Goal: Understand process/instructions: Learn how to perform a task or action

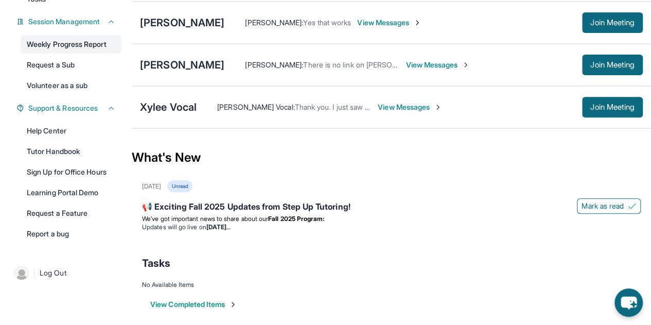
scroll to position [152, 0]
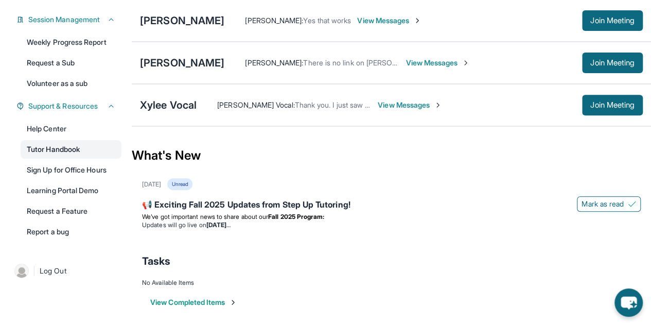
click at [86, 151] on link "Tutor Handbook" at bounding box center [71, 149] width 101 height 19
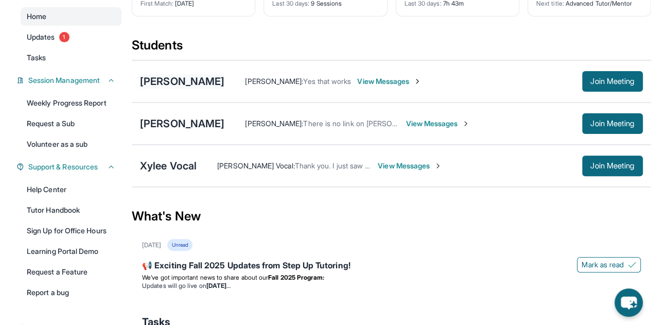
click at [195, 82] on div "[PERSON_NAME]" at bounding box center [182, 81] width 84 height 14
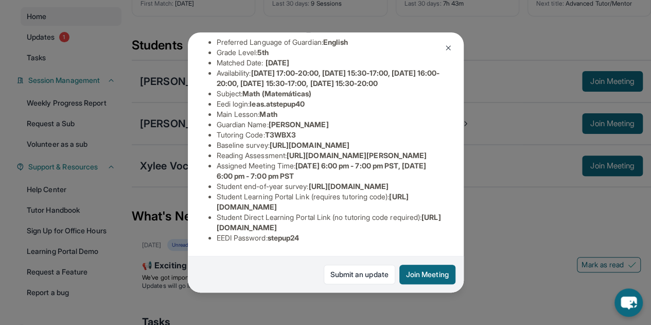
scroll to position [0, 0]
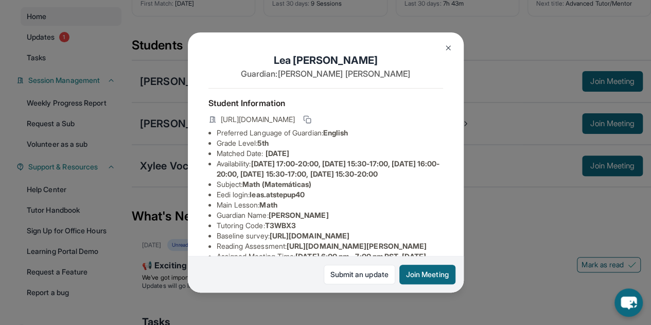
click at [446, 45] on img at bounding box center [448, 48] width 8 height 8
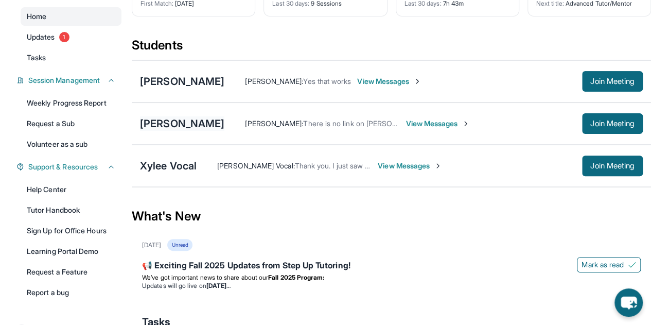
click at [183, 126] on div "[PERSON_NAME]" at bounding box center [182, 123] width 84 height 14
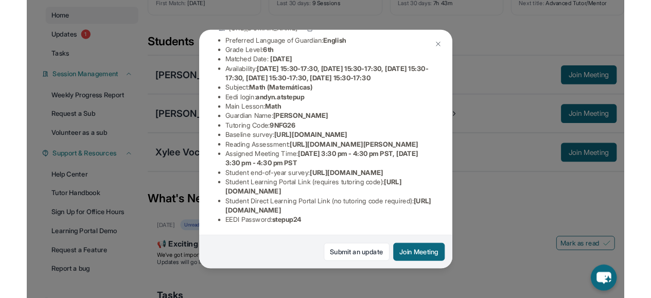
scroll to position [90, 0]
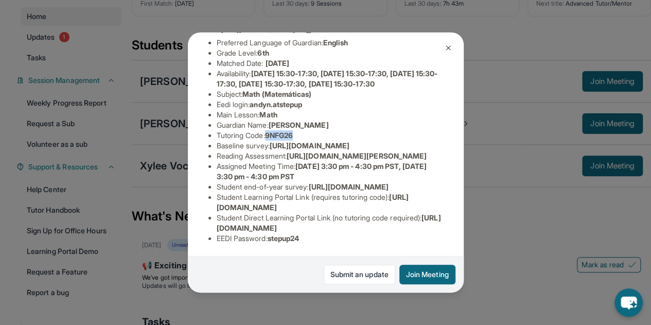
drag, startPoint x: 271, startPoint y: 152, endPoint x: 305, endPoint y: 152, distance: 34.0
click at [305, 141] on li "Tutoring Code : 9NFG26" at bounding box center [330, 135] width 227 height 10
click at [447, 49] on img at bounding box center [448, 48] width 8 height 8
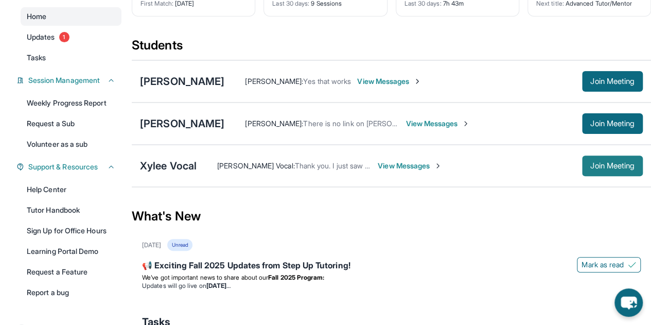
click at [604, 163] on span "Join Meeting" at bounding box center [613, 166] width 44 height 6
click at [595, 116] on button "Join Meeting" at bounding box center [612, 123] width 61 height 21
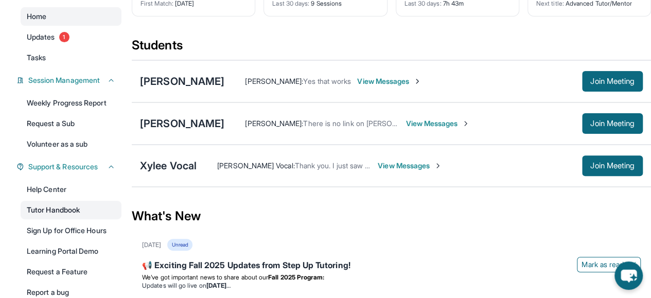
click at [68, 210] on link "Tutor Handbook" at bounding box center [71, 210] width 101 height 19
